Goal: Check status: Check status

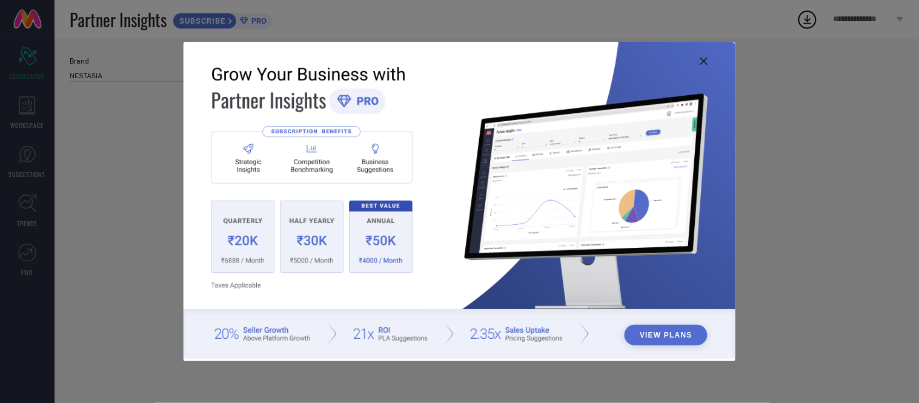
type input "All"
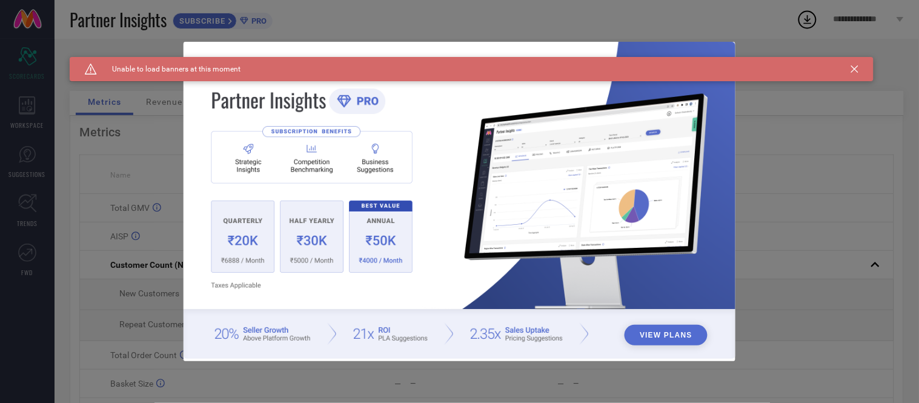
click at [855, 67] on icon at bounding box center [854, 68] width 7 height 7
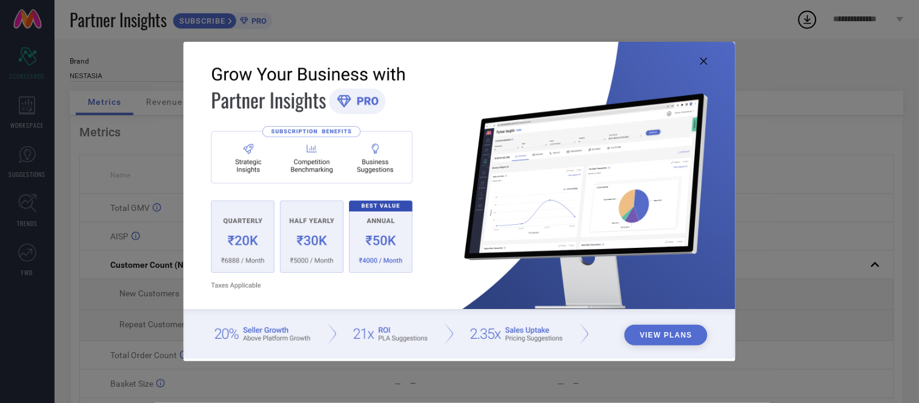
click at [700, 61] on icon at bounding box center [703, 61] width 7 height 7
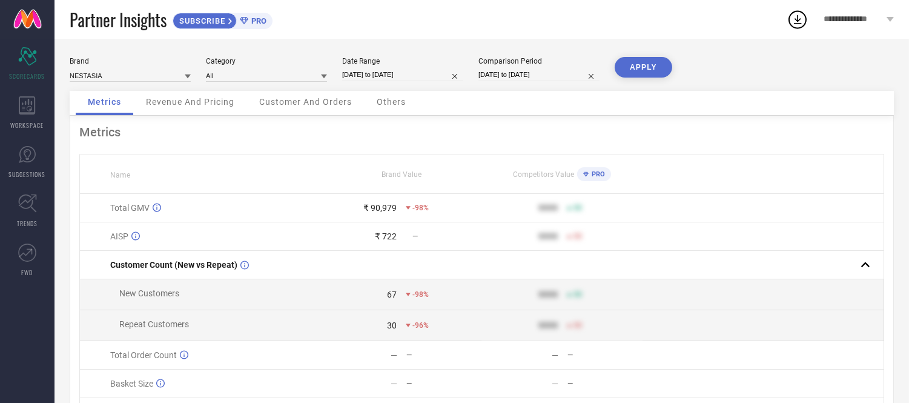
select select "8"
select select "2025"
select select "9"
select select "2025"
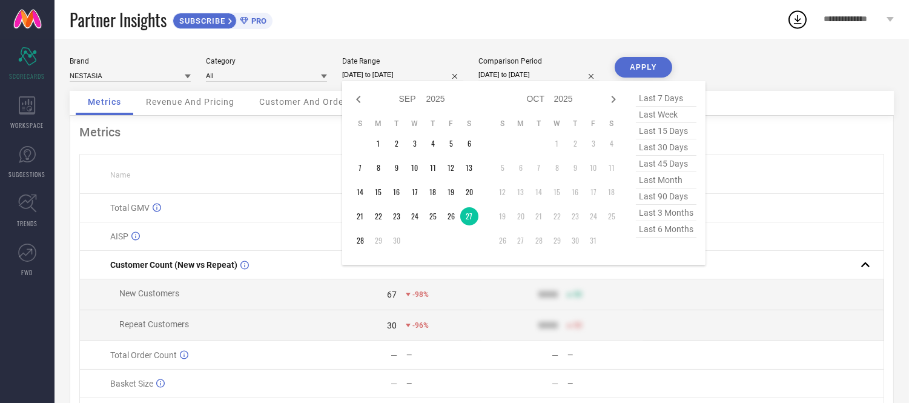
click at [378, 73] on input "[DATE] to [DATE]" at bounding box center [402, 74] width 121 height 13
click at [360, 236] on td "28" at bounding box center [360, 240] width 18 height 18
type input "[DATE] to [DATE]"
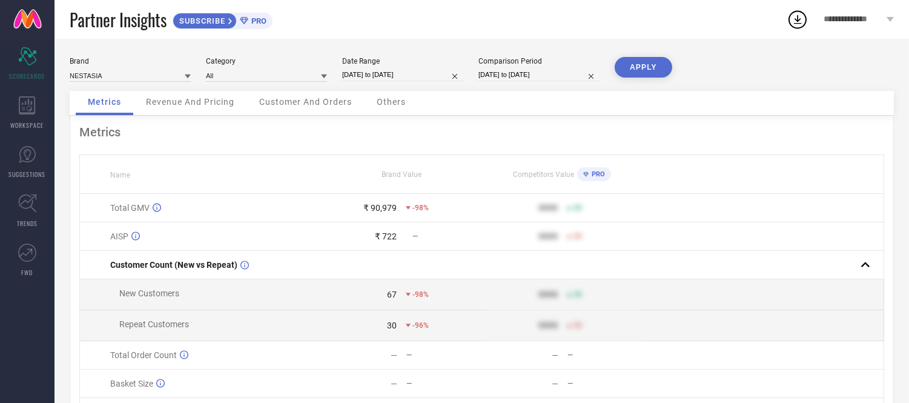
click at [629, 65] on button "APPLY" at bounding box center [644, 67] width 58 height 21
click at [392, 100] on span "Others" at bounding box center [391, 102] width 29 height 10
